Goal: Information Seeking & Learning: Find specific fact

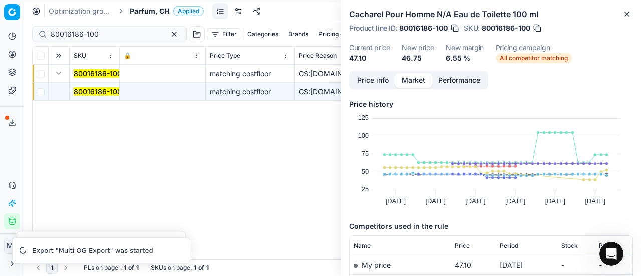
scroll to position [150, 0]
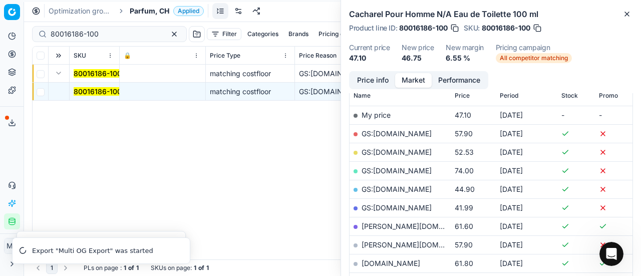
click at [17, 159] on div "Analytics Pricing Product portfolio Templates Export service 22 Contact support…" at bounding box center [12, 128] width 24 height 209
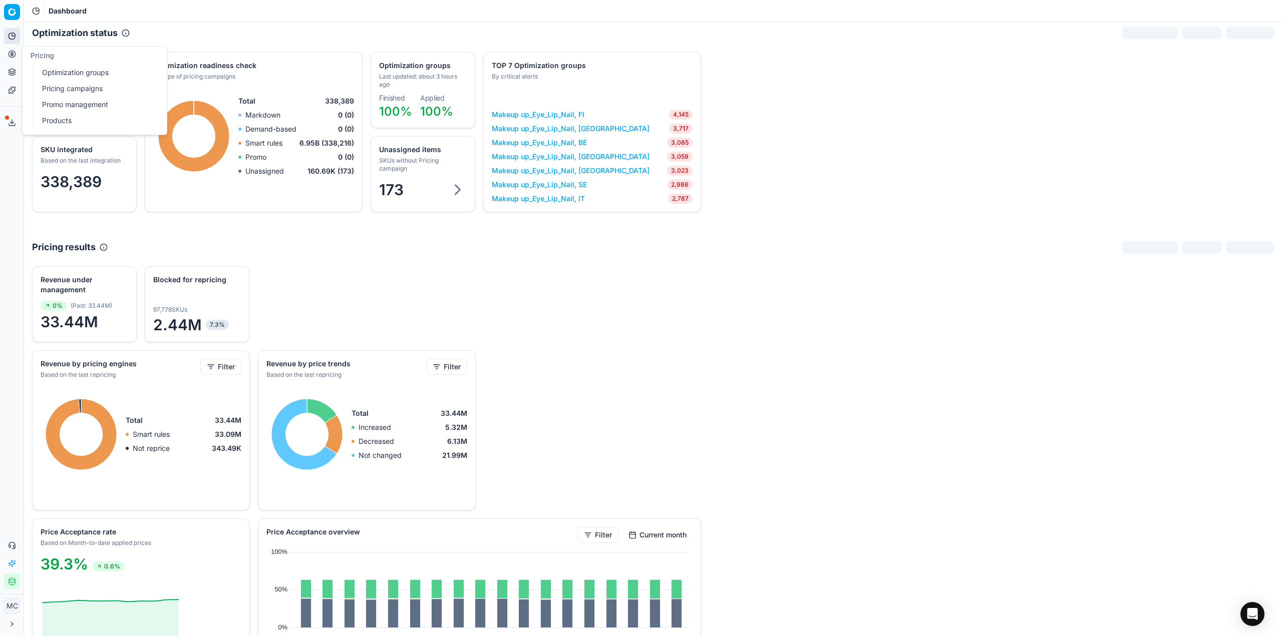
click at [58, 71] on link "Optimization groups" at bounding box center [96, 73] width 117 height 14
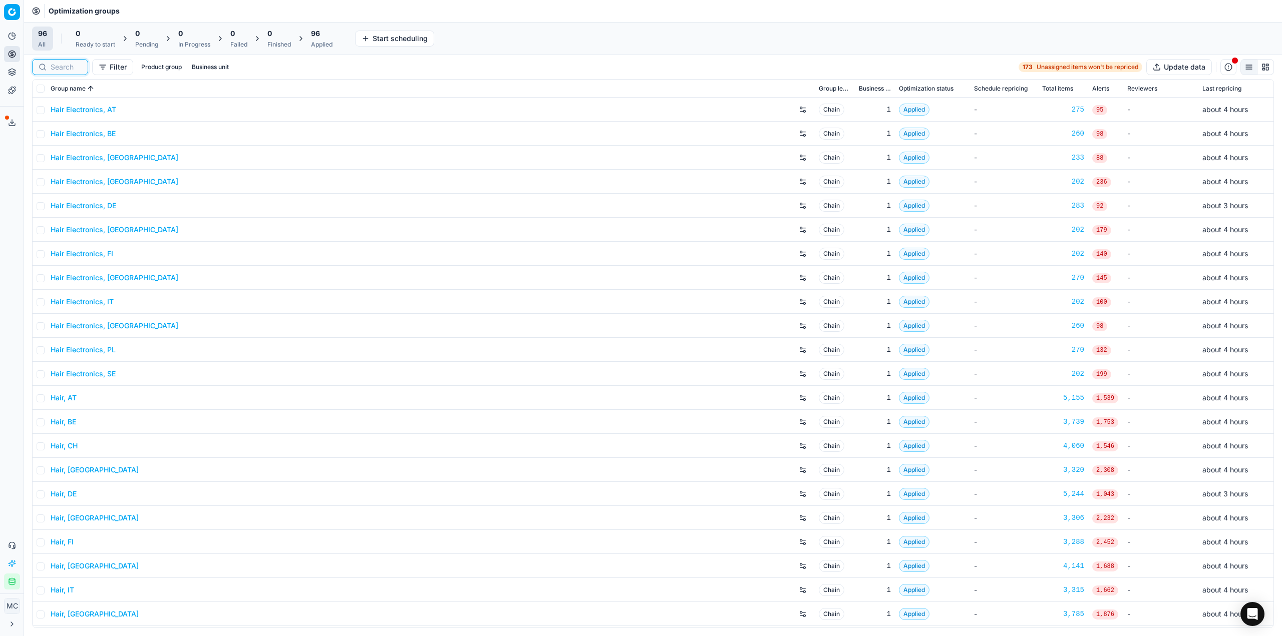
click at [75, 67] on input at bounding box center [66, 67] width 31 height 10
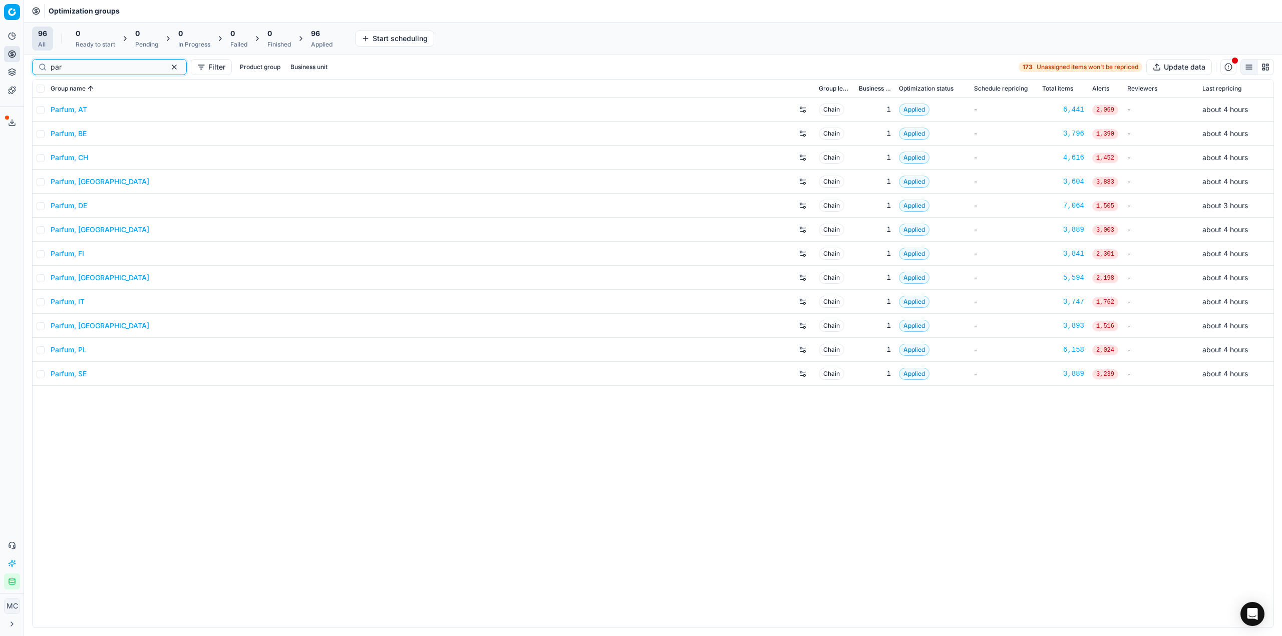
type input "par"
click at [76, 182] on link "Parfum, CZ" at bounding box center [100, 182] width 99 height 10
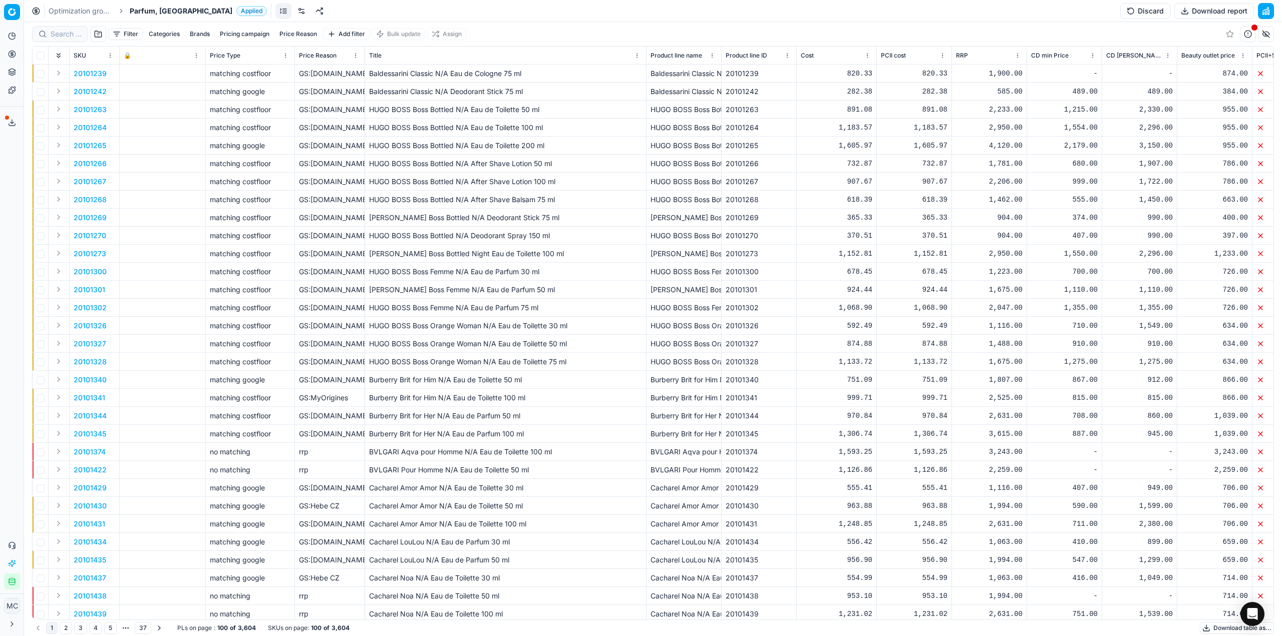
click at [45, 37] on div at bounding box center [60, 34] width 56 height 16
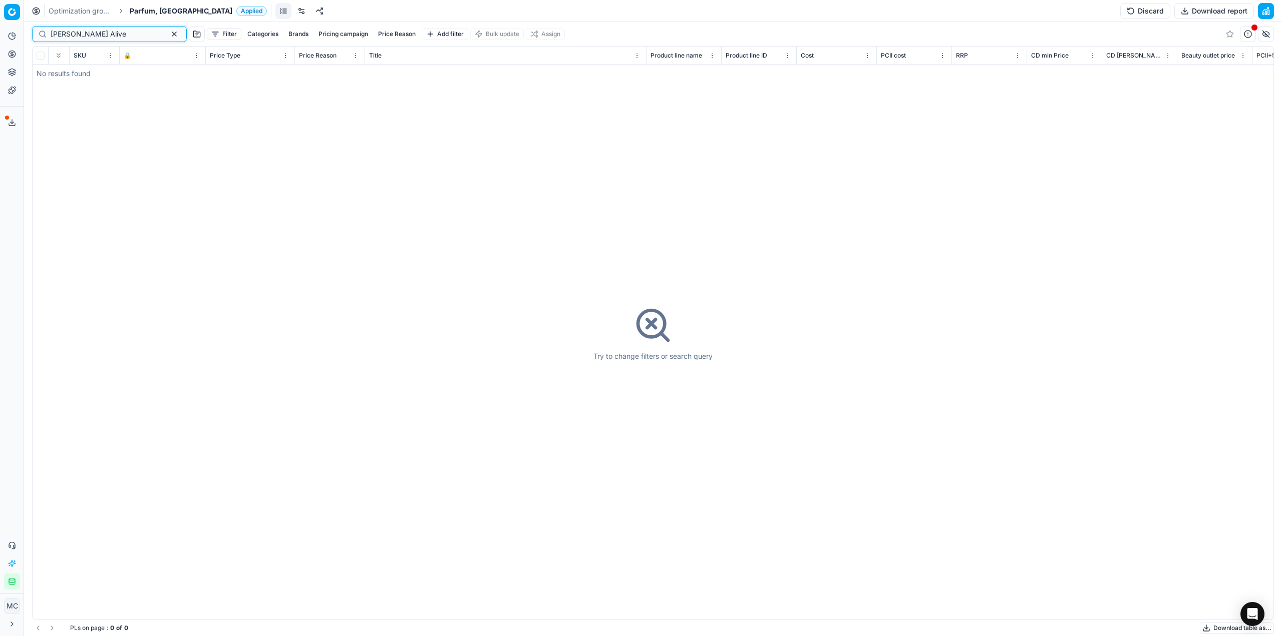
click at [88, 38] on input "HUGO BOS Alive" at bounding box center [106, 34] width 110 height 10
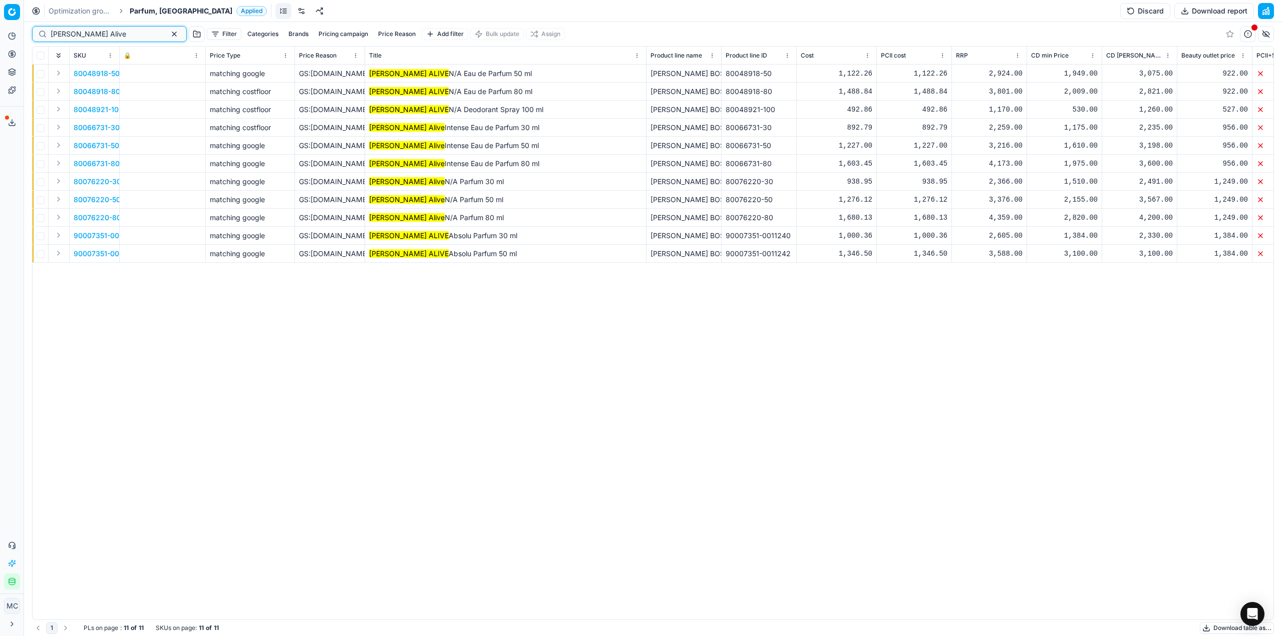
type input "HUGO BOSS Alive"
click at [59, 90] on button "Expand" at bounding box center [59, 91] width 12 height 12
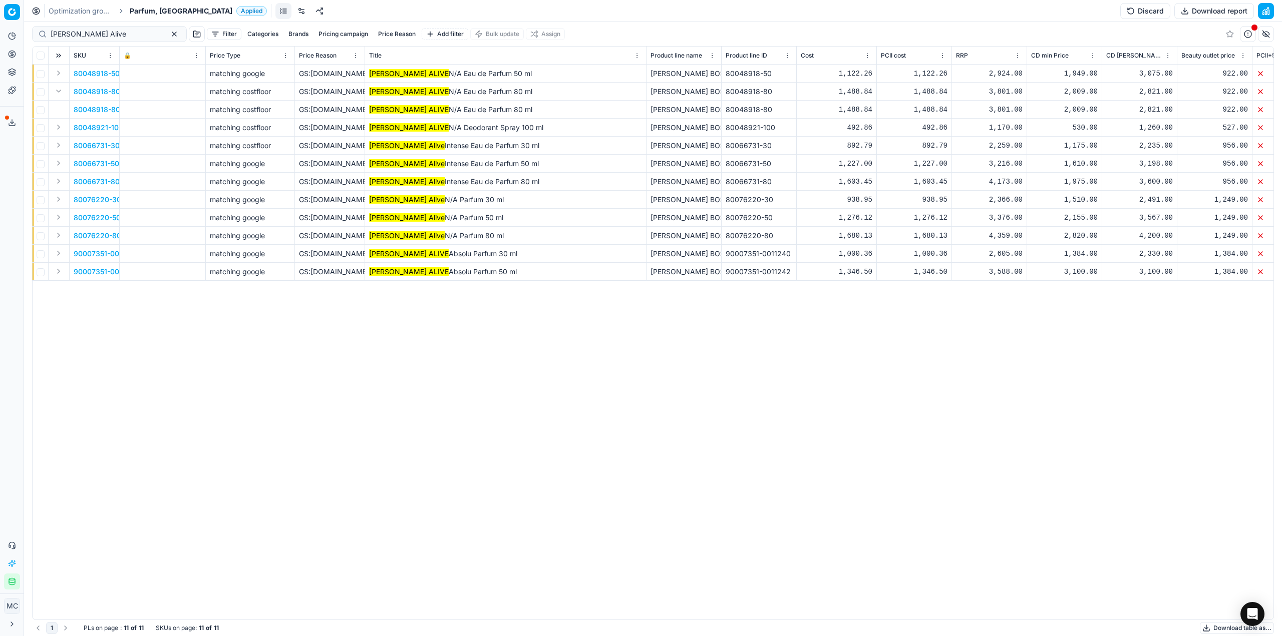
click at [91, 111] on span "80048918-80" at bounding box center [97, 110] width 47 height 10
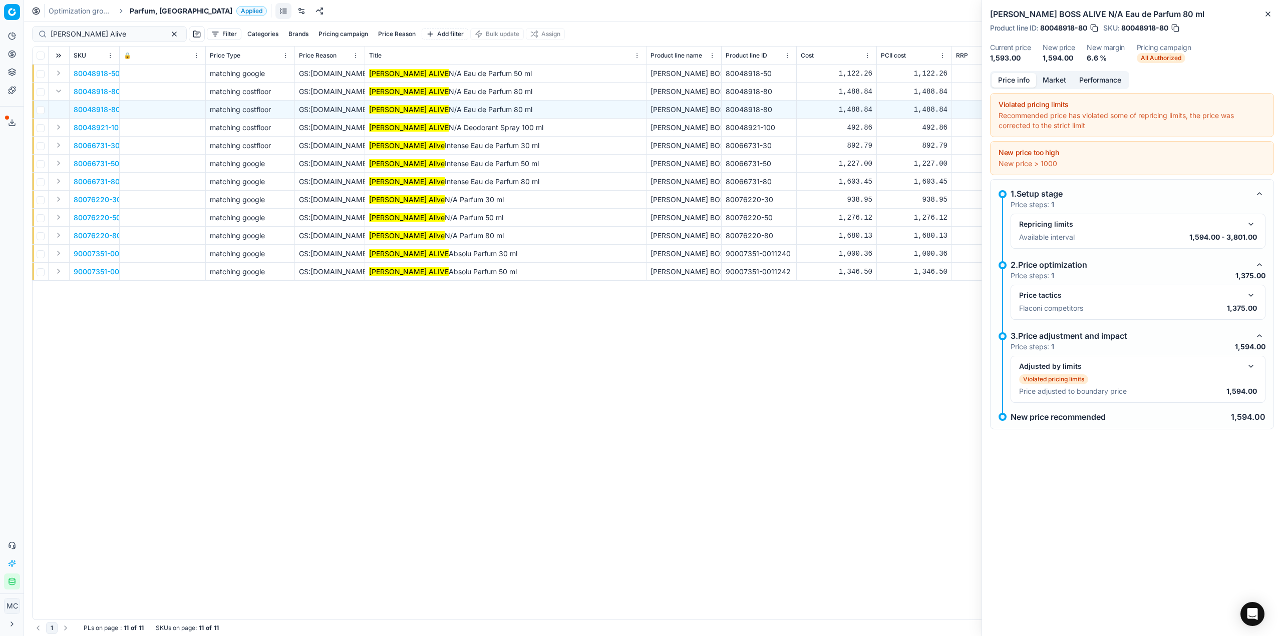
click at [1253, 298] on button "button" at bounding box center [1251, 295] width 12 height 12
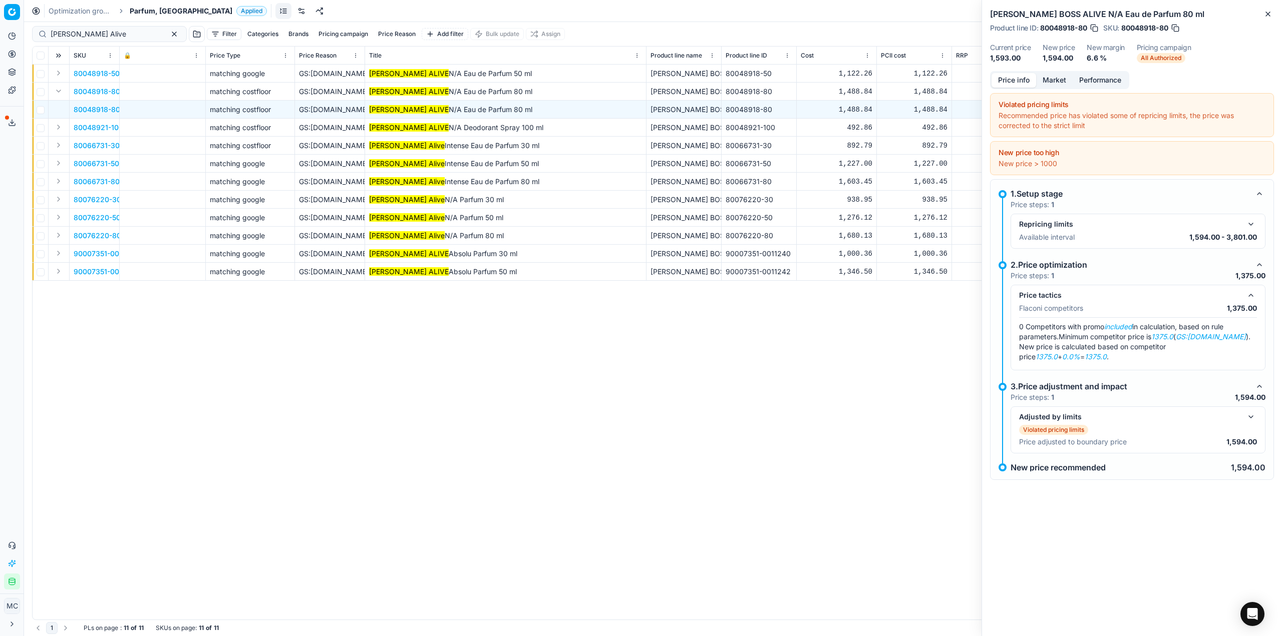
click at [1052, 78] on button "Market" at bounding box center [1054, 80] width 37 height 15
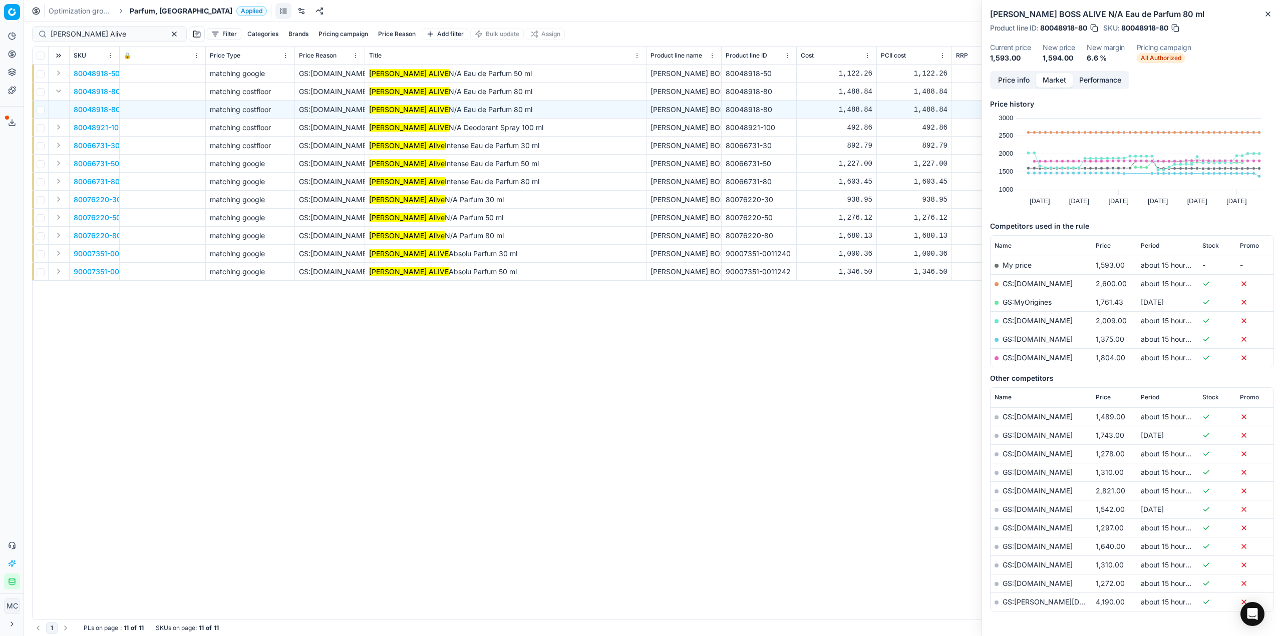
click at [1031, 335] on link "GS:Parfemy.cz" at bounding box center [1037, 339] width 70 height 9
click at [1177, 26] on button "button" at bounding box center [1175, 28] width 10 height 10
click at [143, 14] on span "Parfum, CZ" at bounding box center [181, 11] width 103 height 10
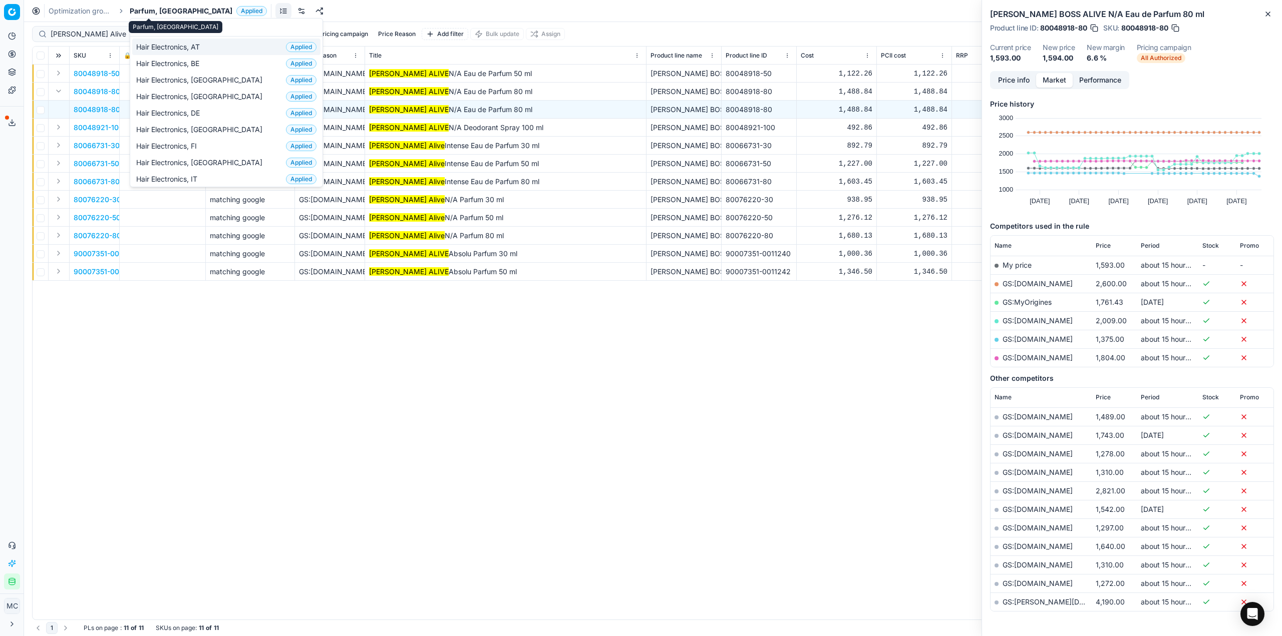
type input "par"
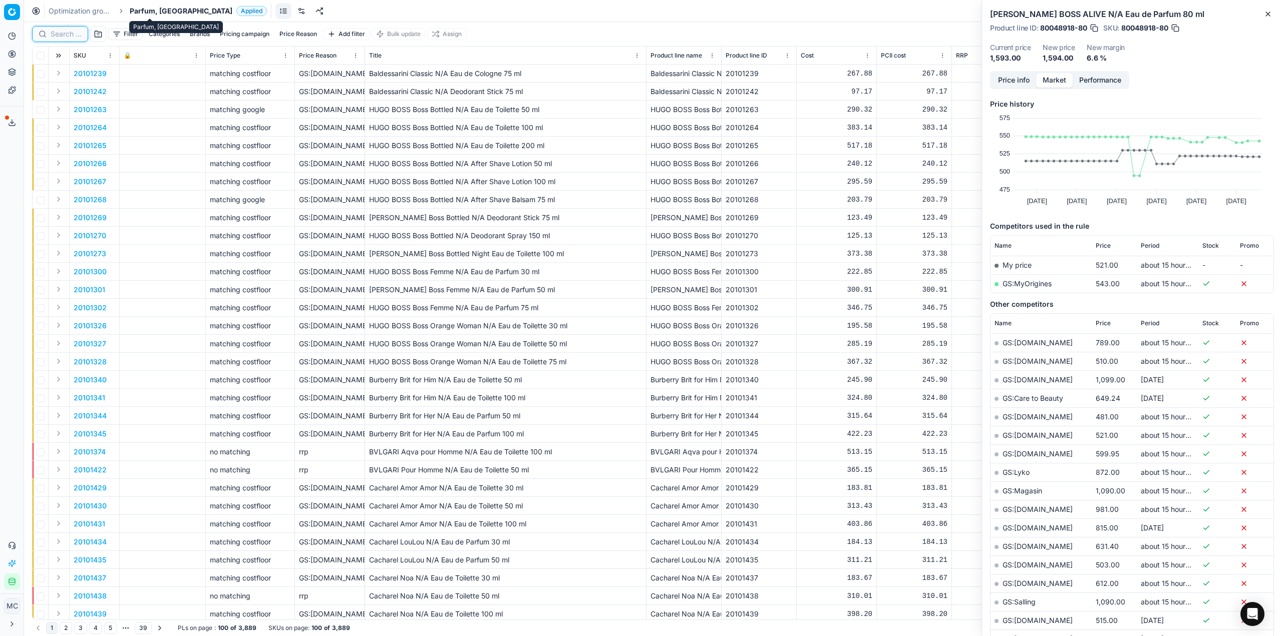
click at [77, 34] on input at bounding box center [66, 34] width 31 height 10
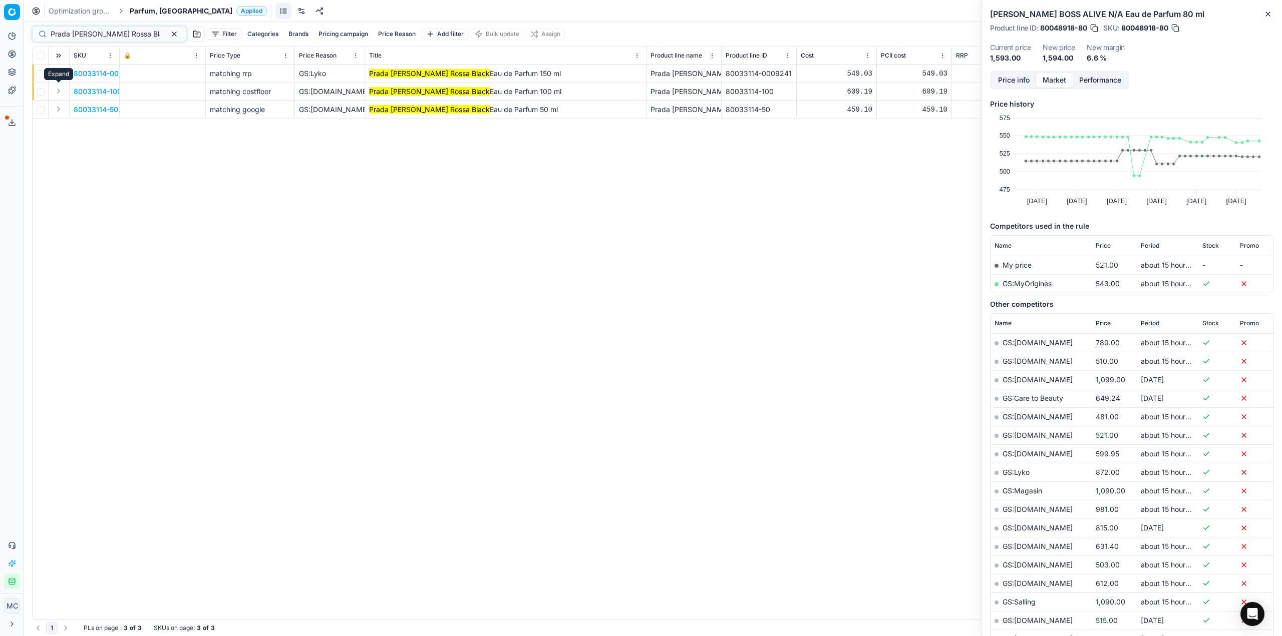
click at [62, 91] on button "Expand" at bounding box center [59, 91] width 12 height 12
click at [87, 106] on span "80033114-100" at bounding box center [98, 110] width 48 height 10
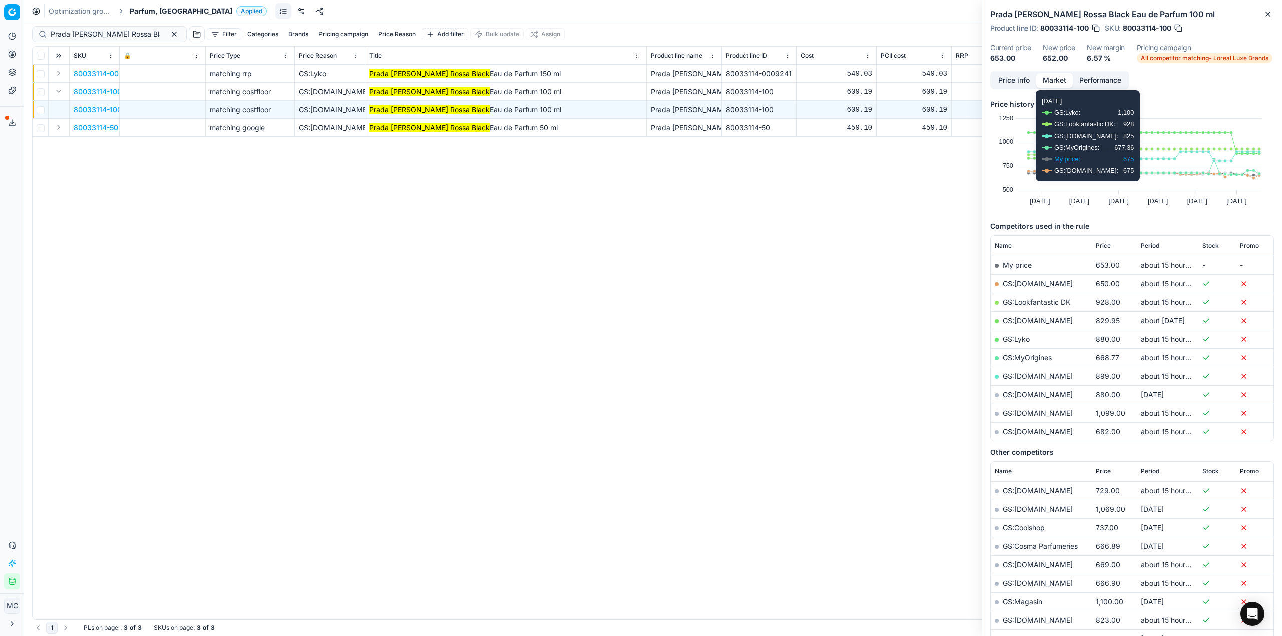
click at [1004, 81] on button "Price info" at bounding box center [1013, 80] width 45 height 15
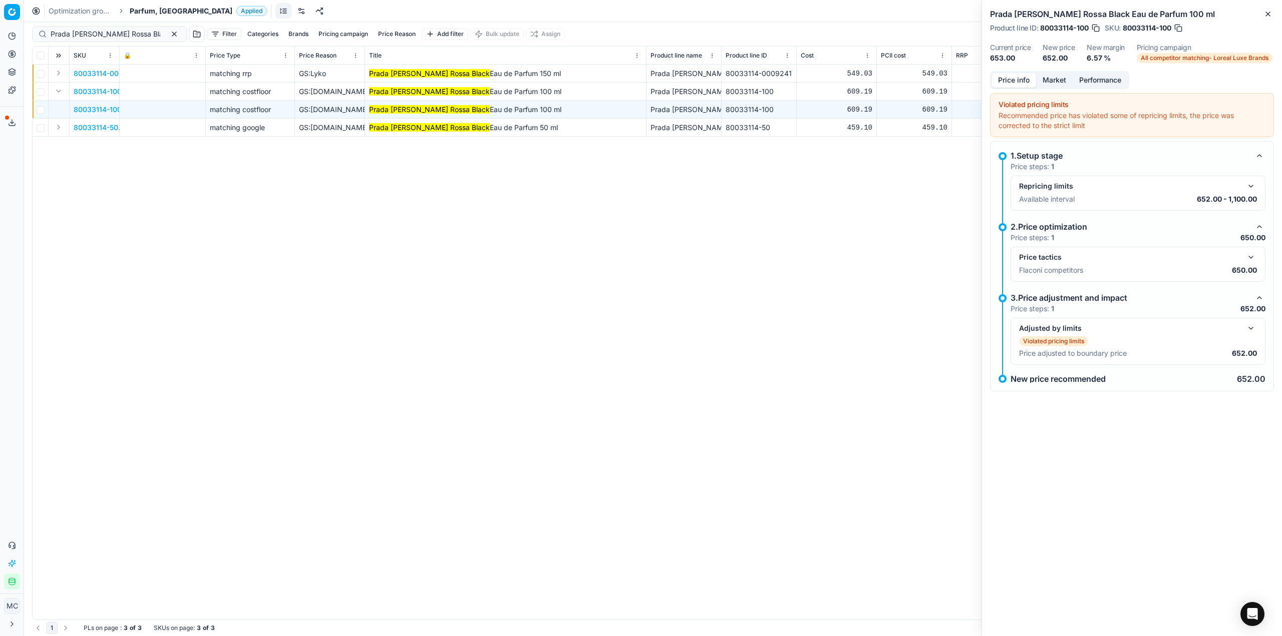
click at [1249, 256] on button "button" at bounding box center [1251, 257] width 12 height 12
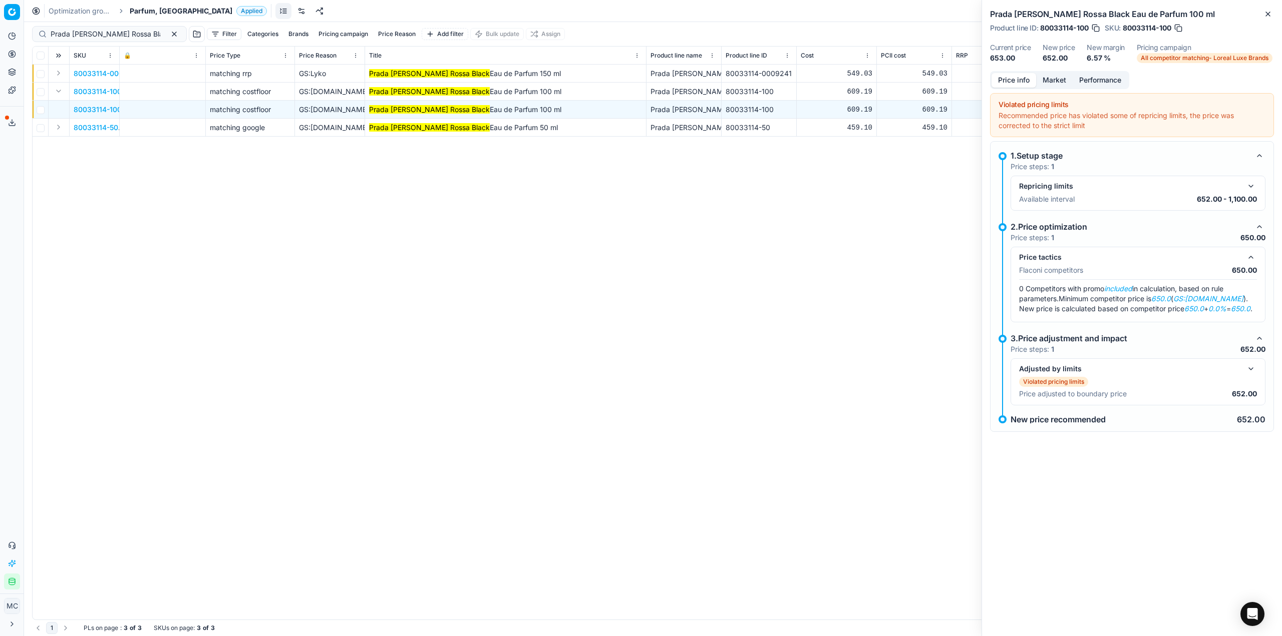
click at [1050, 80] on button "Market" at bounding box center [1054, 80] width 37 height 15
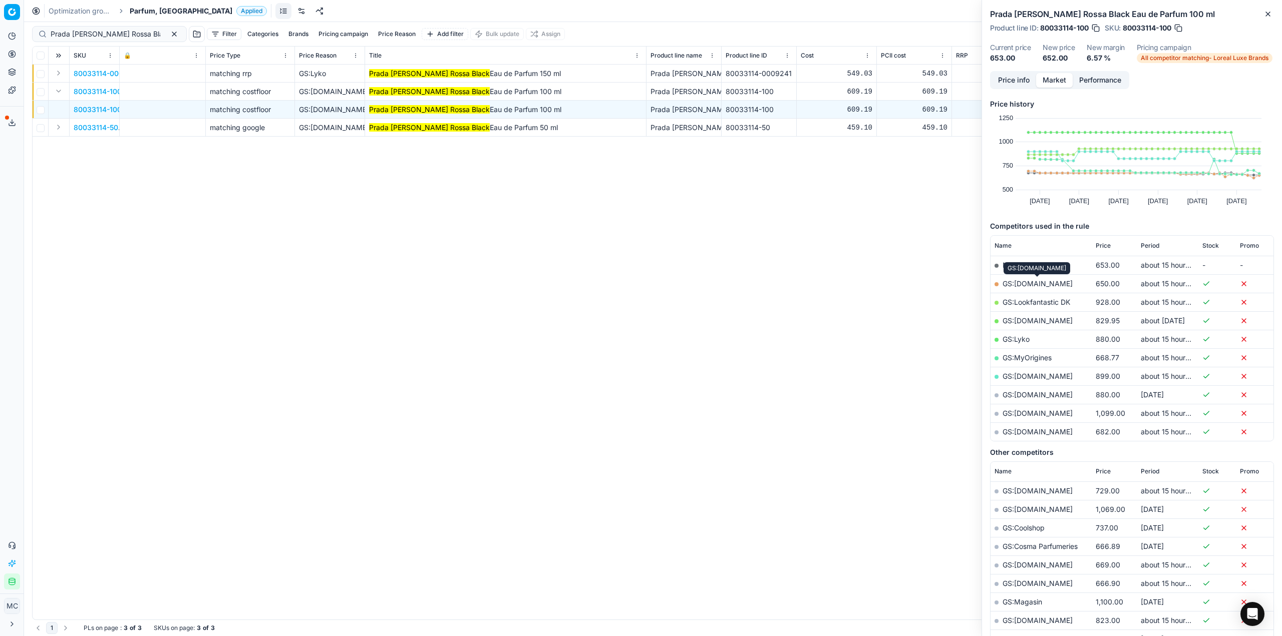
click at [1053, 282] on link "GS:ComputerSalg.dk" at bounding box center [1037, 283] width 70 height 9
click at [1180, 26] on button "button" at bounding box center [1178, 28] width 10 height 10
drag, startPoint x: 134, startPoint y: 37, endPoint x: 0, endPoint y: -6, distance: 140.3
click at [0, 0] on html "Pricing platform Analytics Pricing Product portfolio Templates Export service 2…" at bounding box center [641, 318] width 1282 height 636
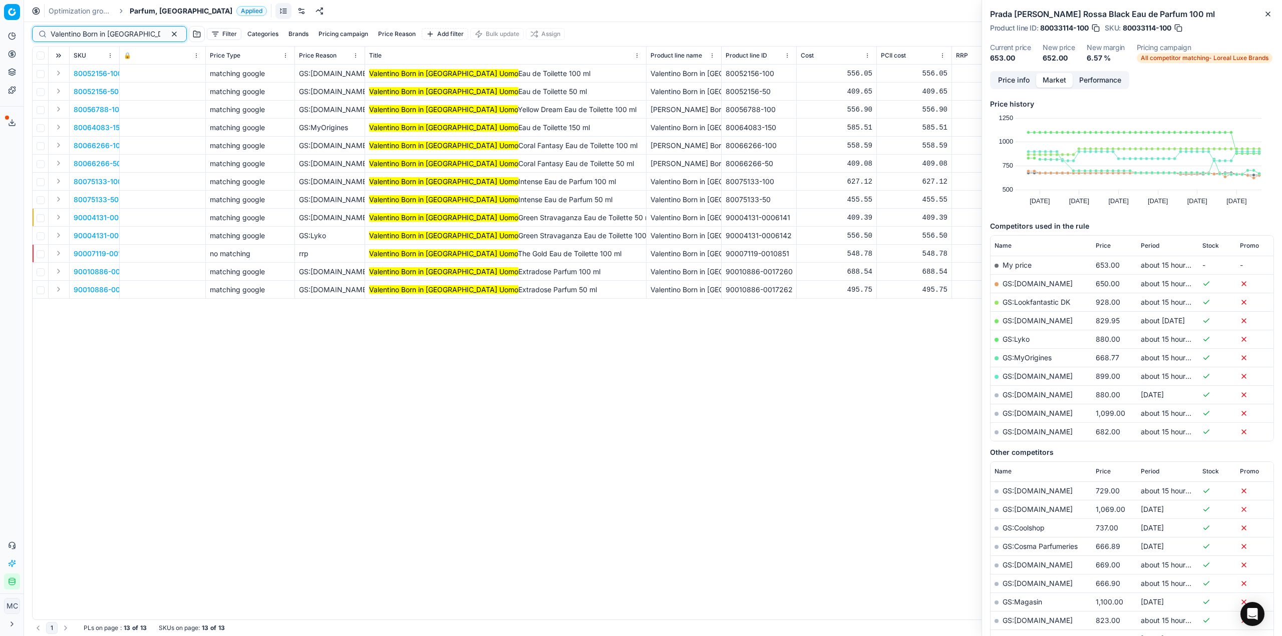
type input "Valentino Born in Roma Uomo"
click at [60, 70] on button "Expand" at bounding box center [59, 73] width 12 height 12
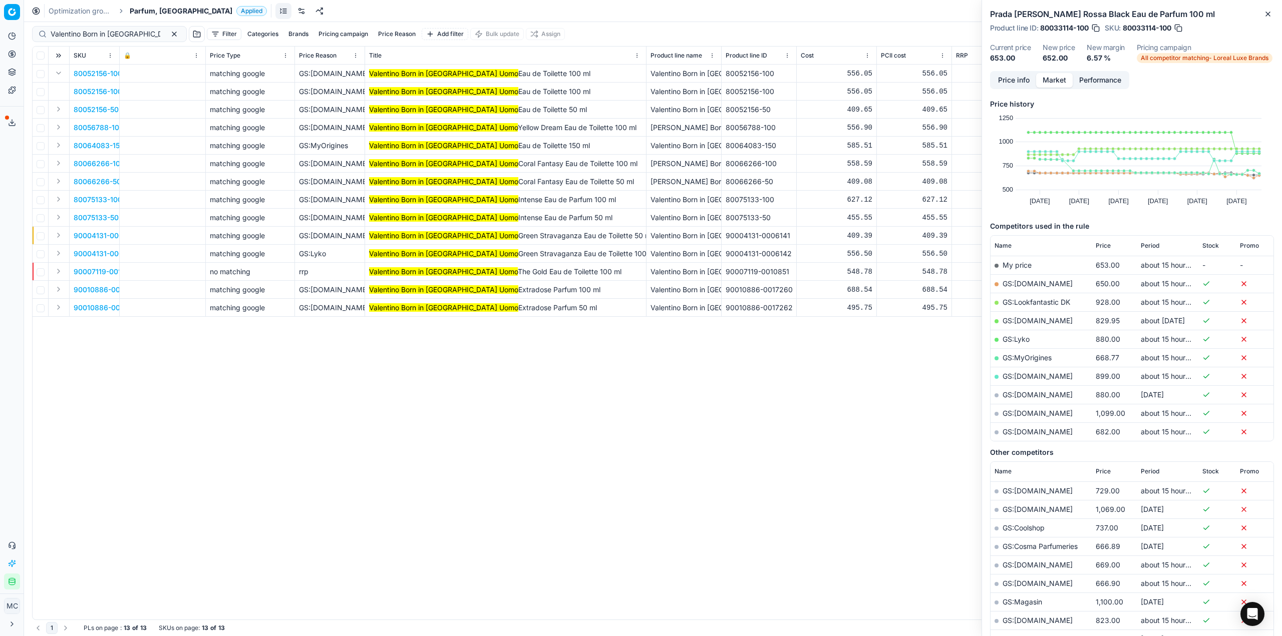
click at [103, 91] on span "80052156-100" at bounding box center [98, 92] width 49 height 10
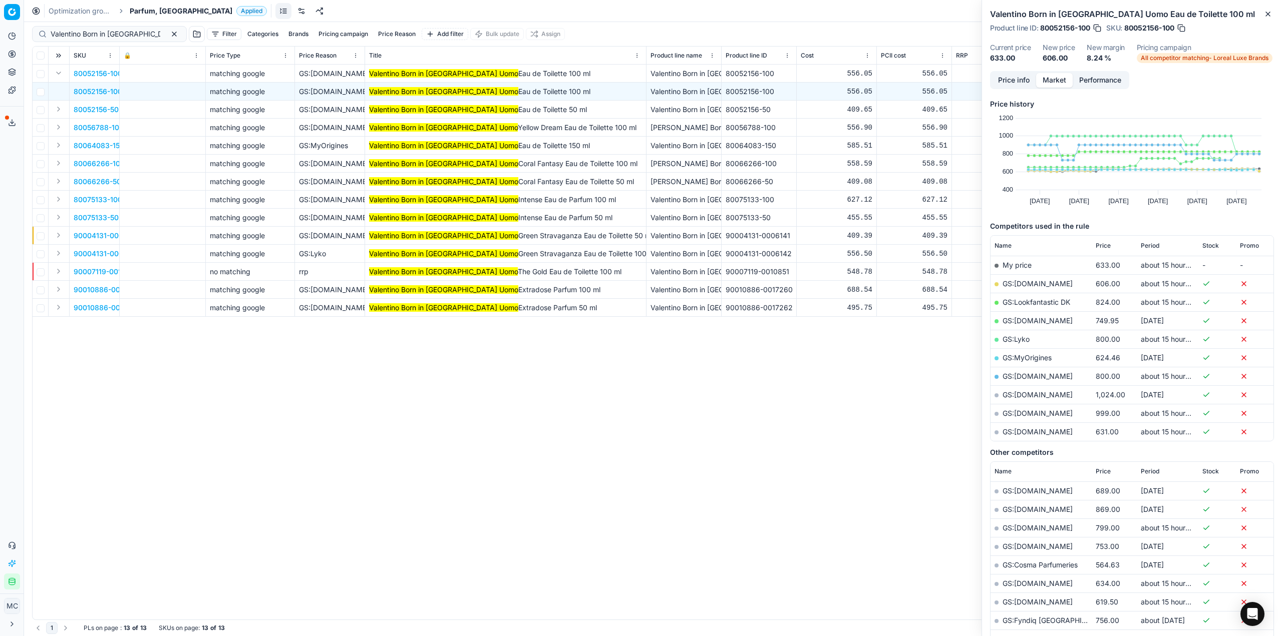
click at [1023, 83] on button "Price info" at bounding box center [1013, 80] width 45 height 15
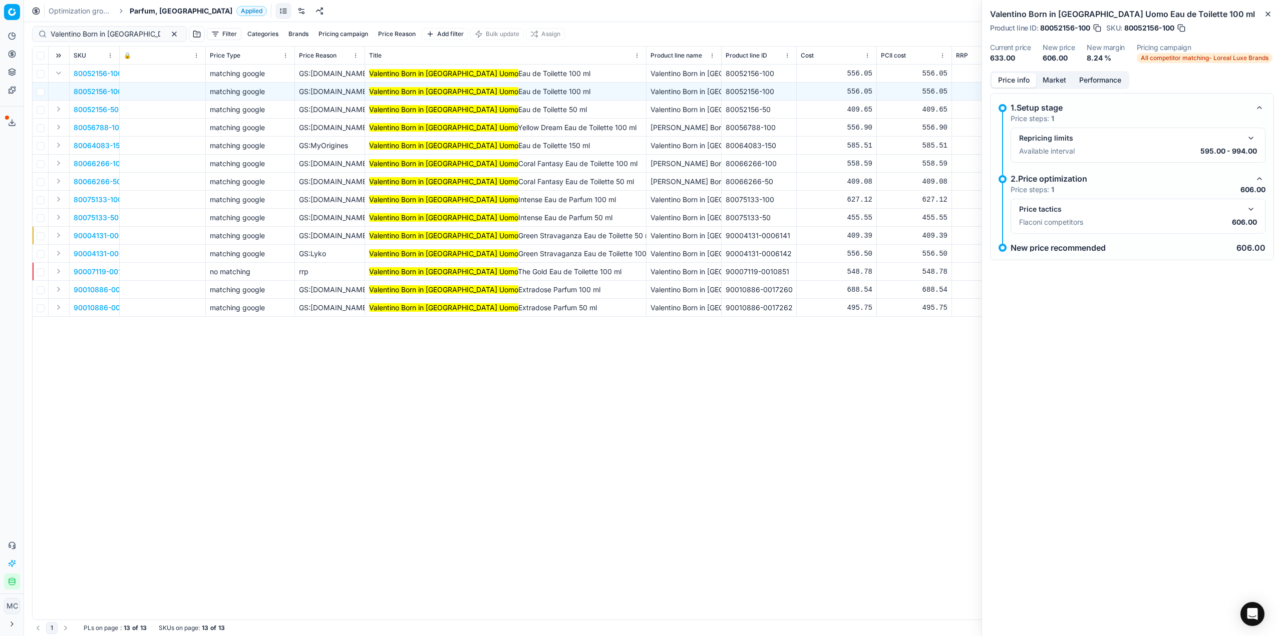
click at [1250, 206] on button "button" at bounding box center [1251, 209] width 12 height 12
click at [1063, 82] on button "Market" at bounding box center [1054, 80] width 37 height 15
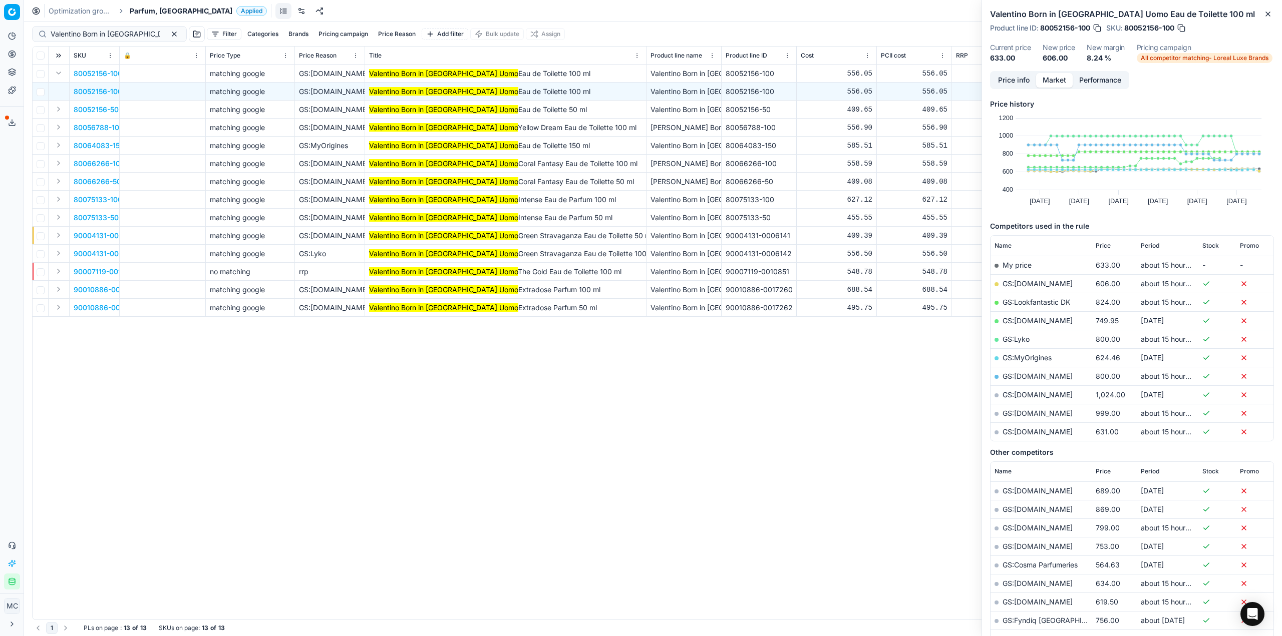
click at [1051, 283] on link "GS:ComputerSalg.dk" at bounding box center [1037, 283] width 70 height 9
click at [161, 11] on span "Parfum, DK" at bounding box center [181, 11] width 103 height 10
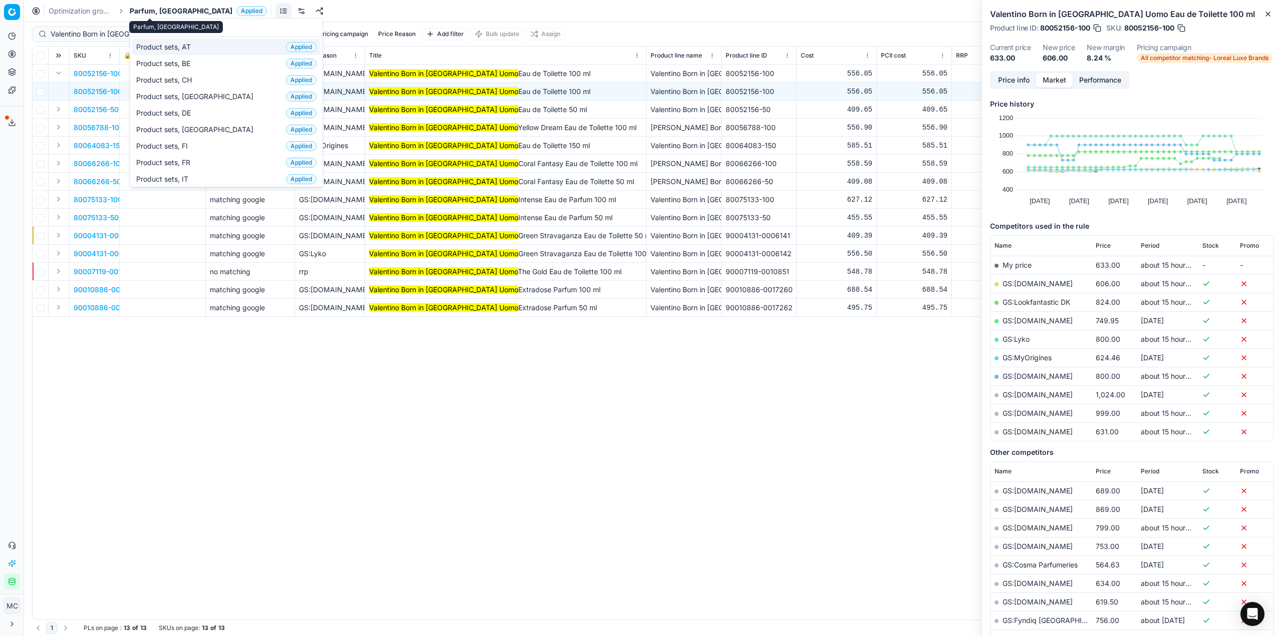
scroll to position [128, 0]
type input "sk"
click at [201, 100] on div "Skincare, SE Applied" at bounding box center [226, 101] width 188 height 17
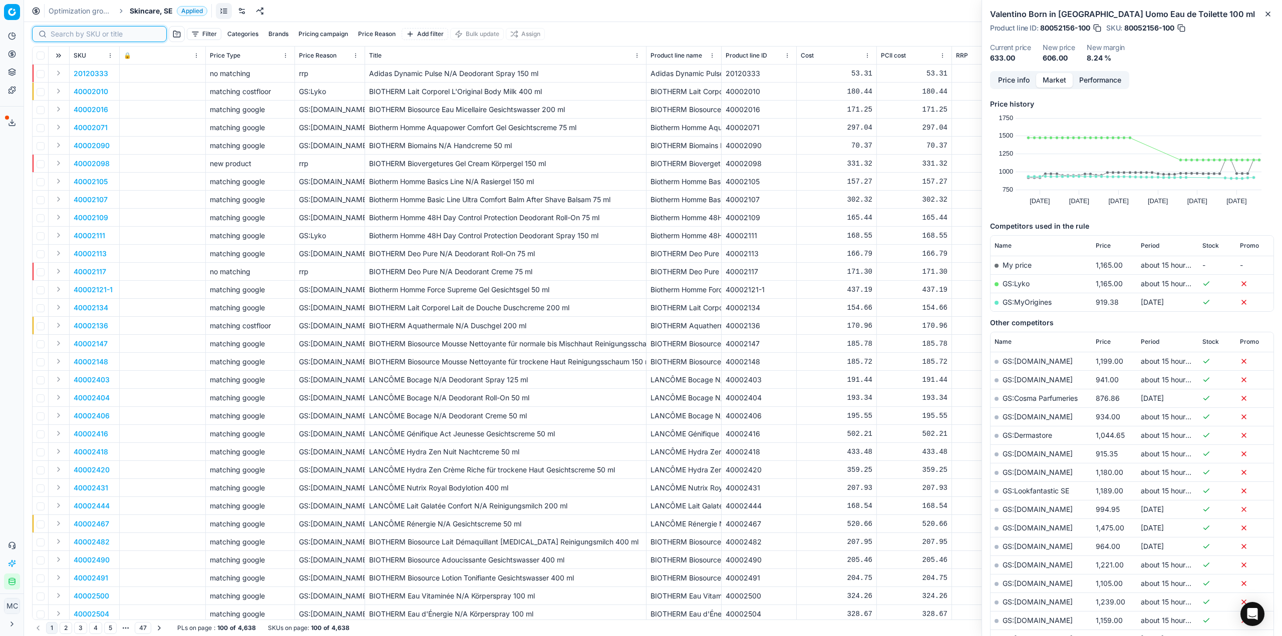
click at [75, 36] on input at bounding box center [106, 34] width 110 height 10
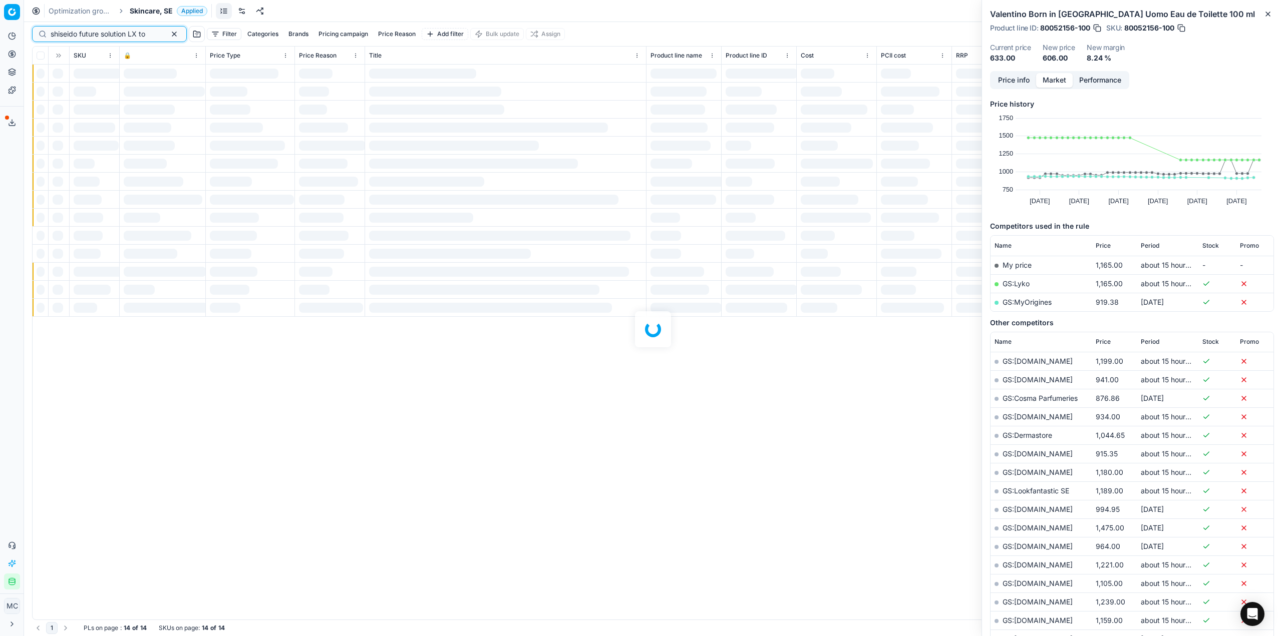
scroll to position [0, 1]
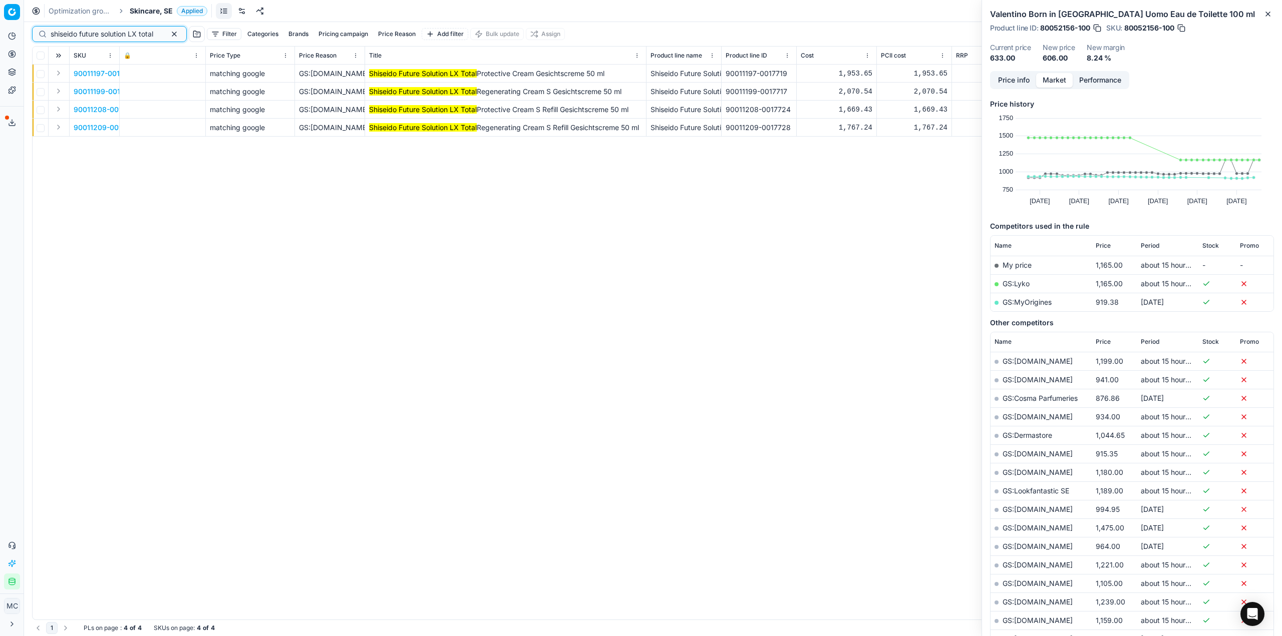
type input "shiseido future solution LX total"
click at [62, 70] on button "Expand" at bounding box center [59, 73] width 12 height 12
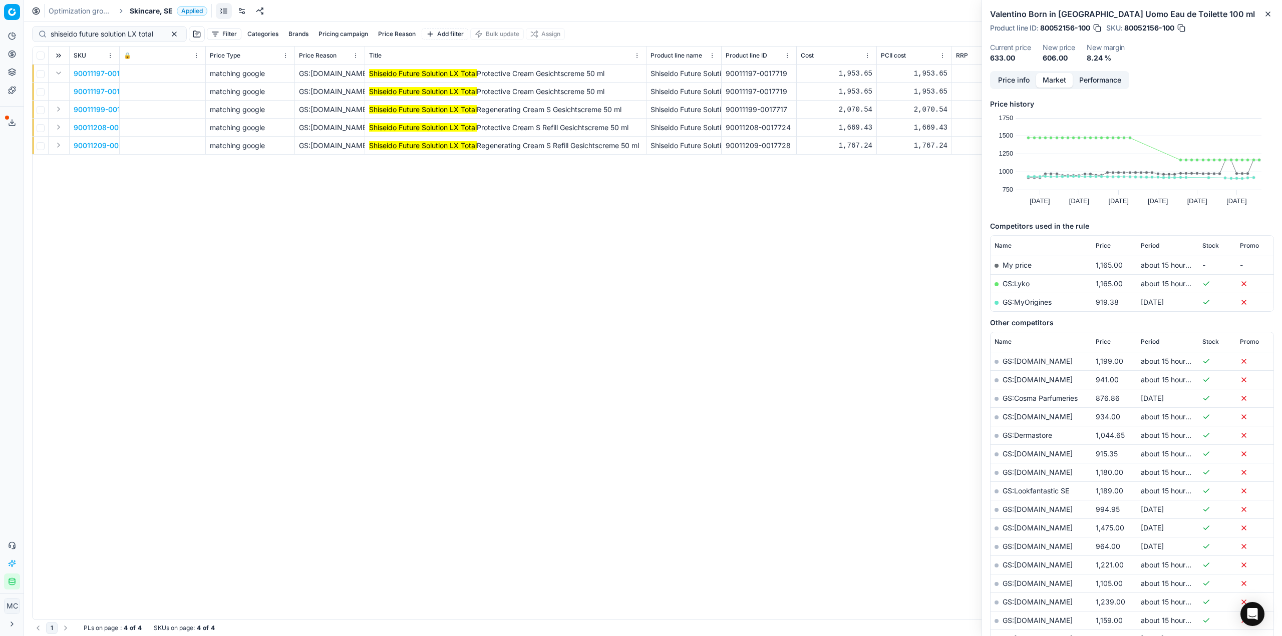
click at [86, 89] on span "90011197-0017719" at bounding box center [105, 92] width 62 height 10
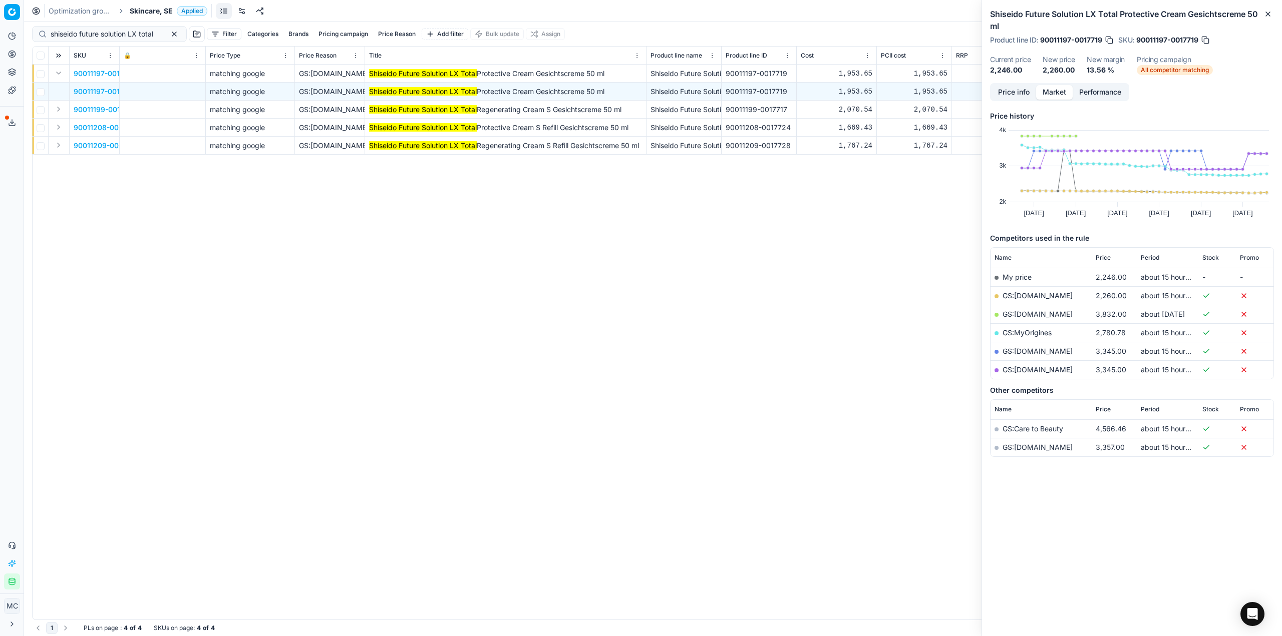
click at [1012, 86] on button "Price info" at bounding box center [1013, 92] width 45 height 15
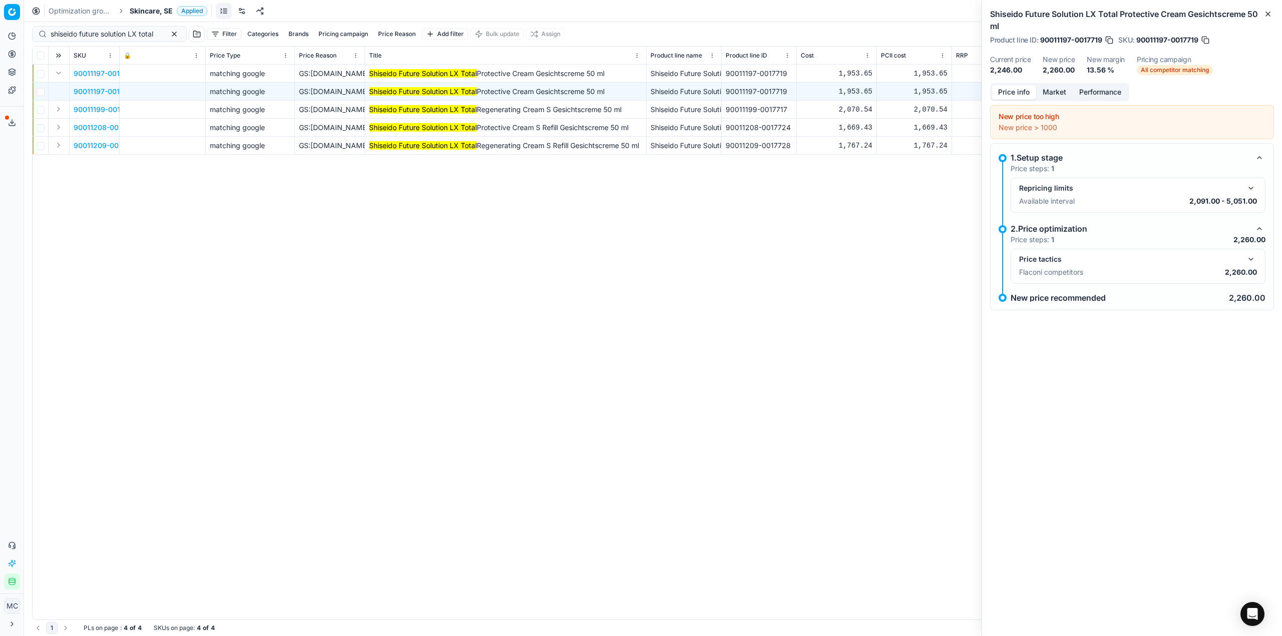
click at [1253, 263] on button "button" at bounding box center [1251, 259] width 12 height 12
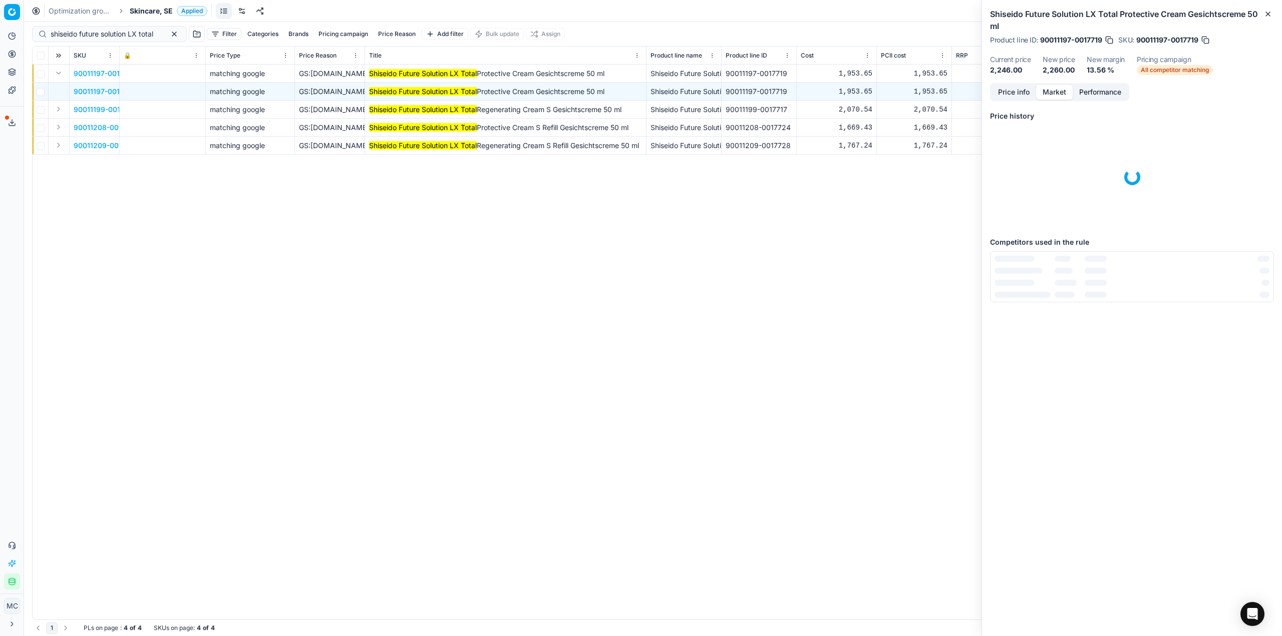
click at [1054, 94] on button "Market" at bounding box center [1054, 92] width 37 height 15
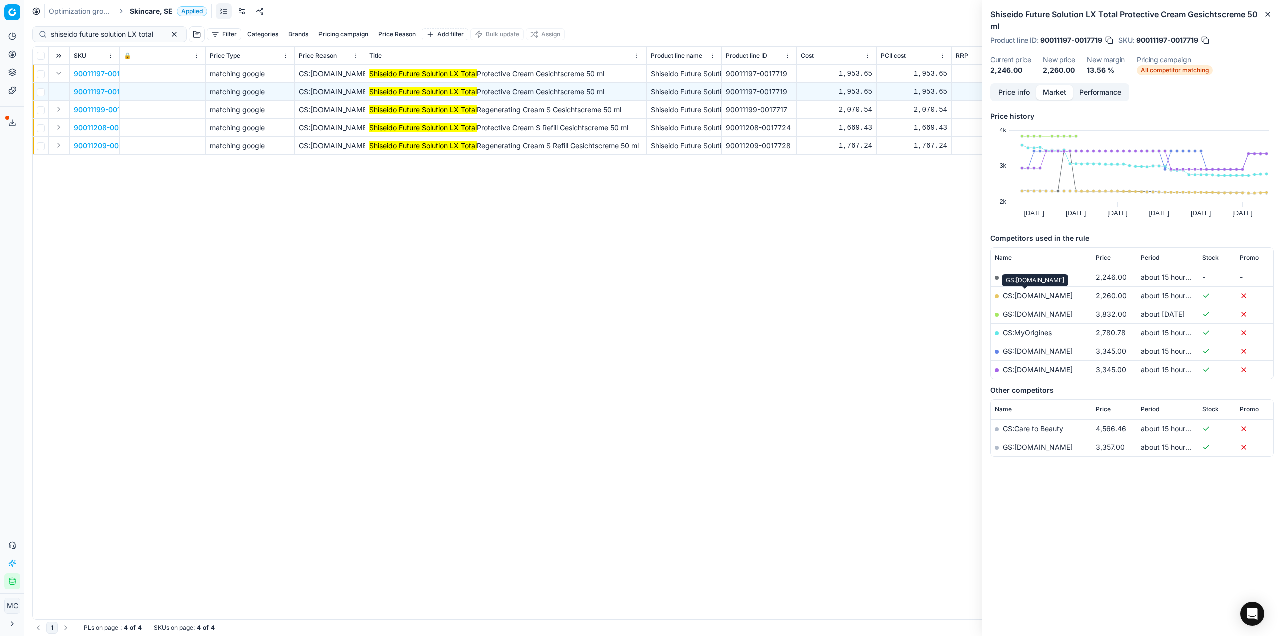
click at [1038, 295] on link "GS:Deloox.se" at bounding box center [1037, 295] width 70 height 9
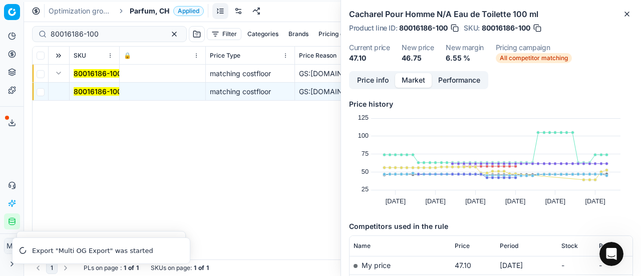
scroll to position [150, 0]
